Goal: Transaction & Acquisition: Book appointment/travel/reservation

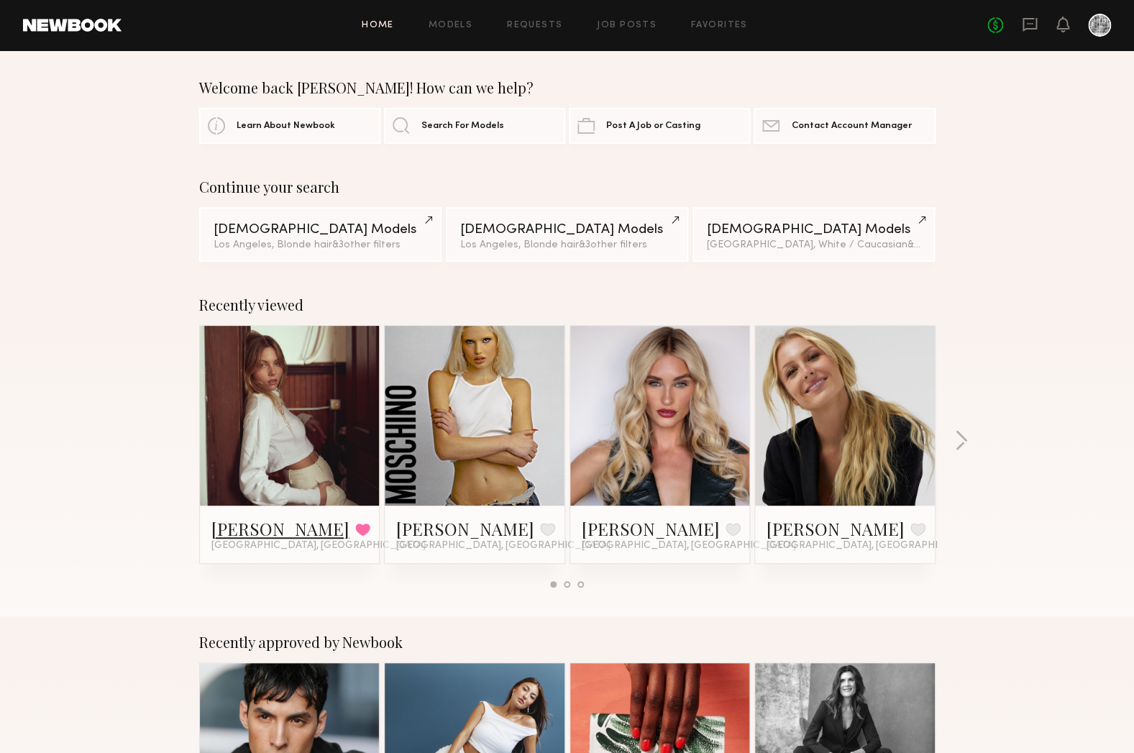
click at [232, 526] on link "[PERSON_NAME]" at bounding box center [280, 528] width 138 height 23
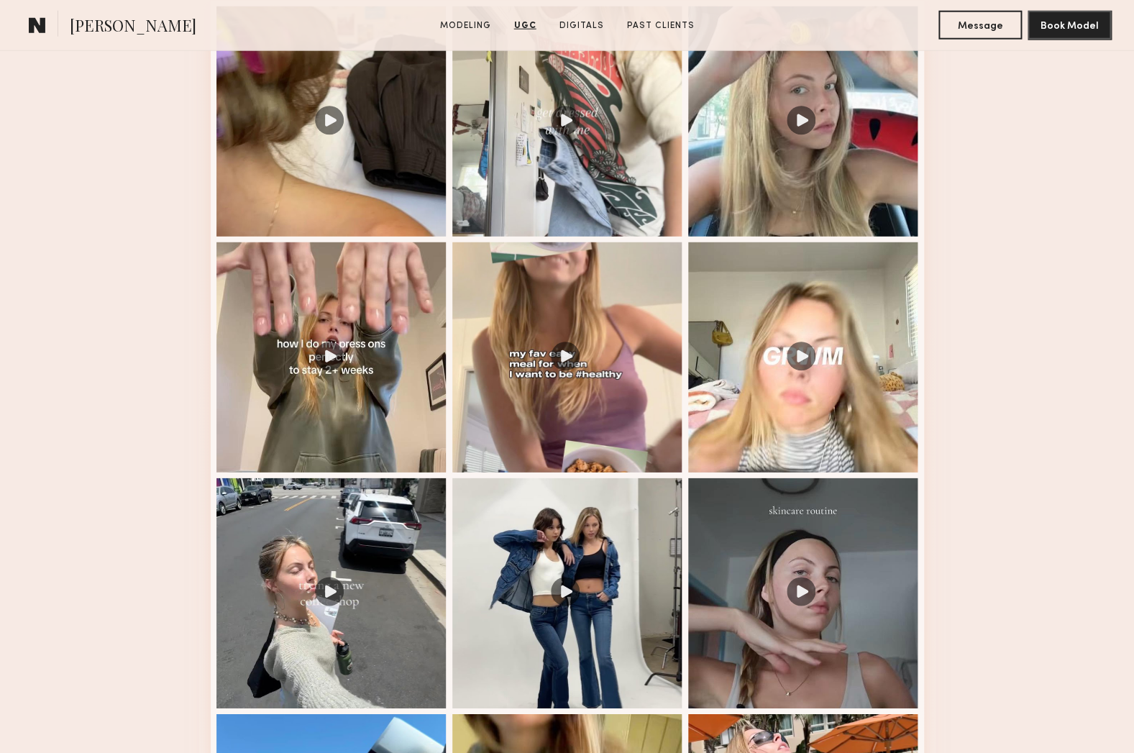
scroll to position [1834, 0]
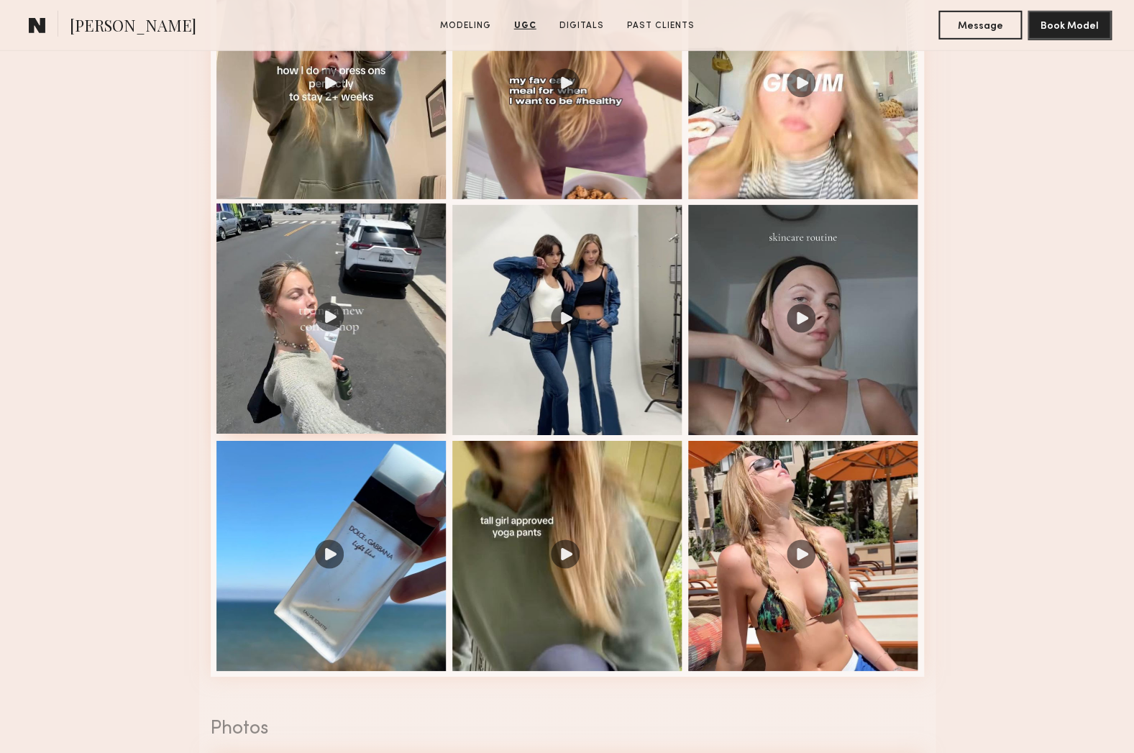
click at [324, 318] on div at bounding box center [331, 318] width 230 height 230
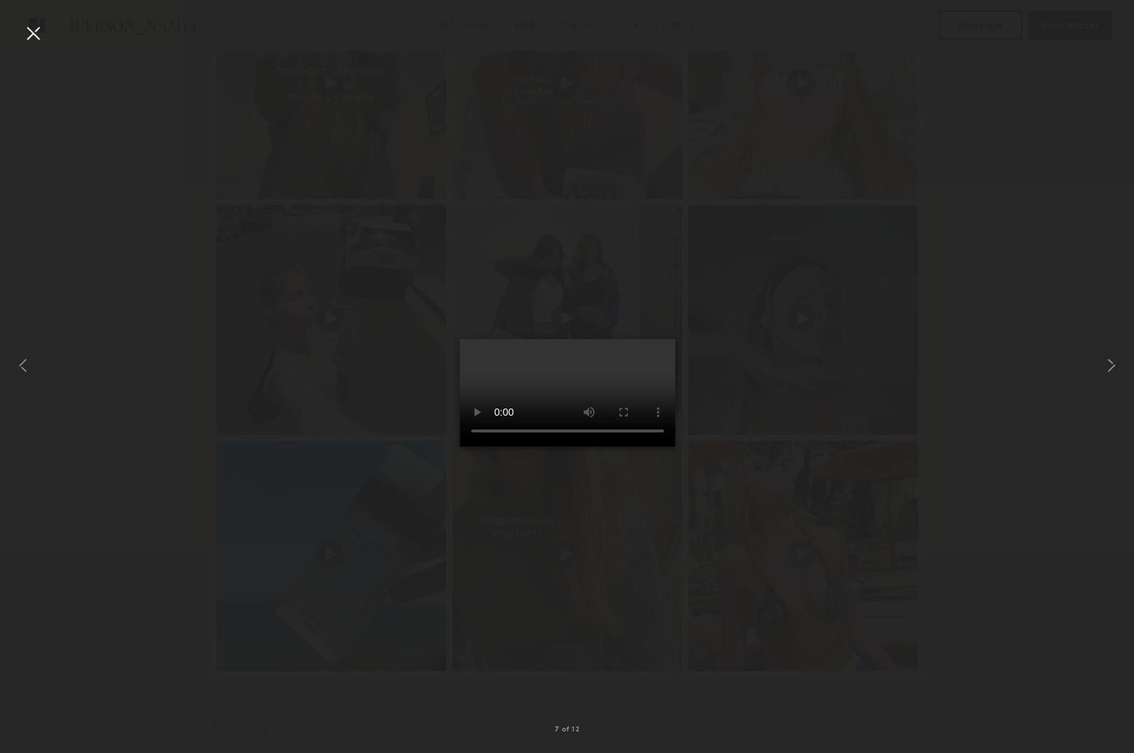
click at [36, 37] on div at bounding box center [33, 33] width 23 height 23
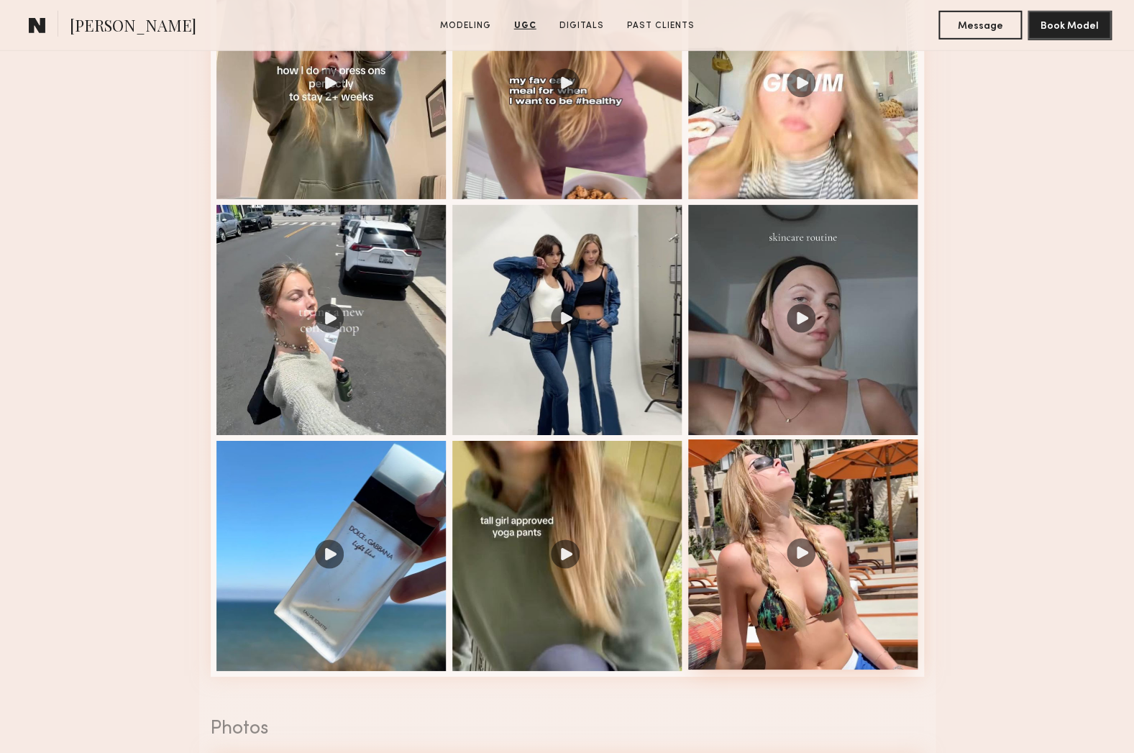
click at [751, 570] on div at bounding box center [803, 554] width 230 height 230
